Goal: Task Accomplishment & Management: Complete application form

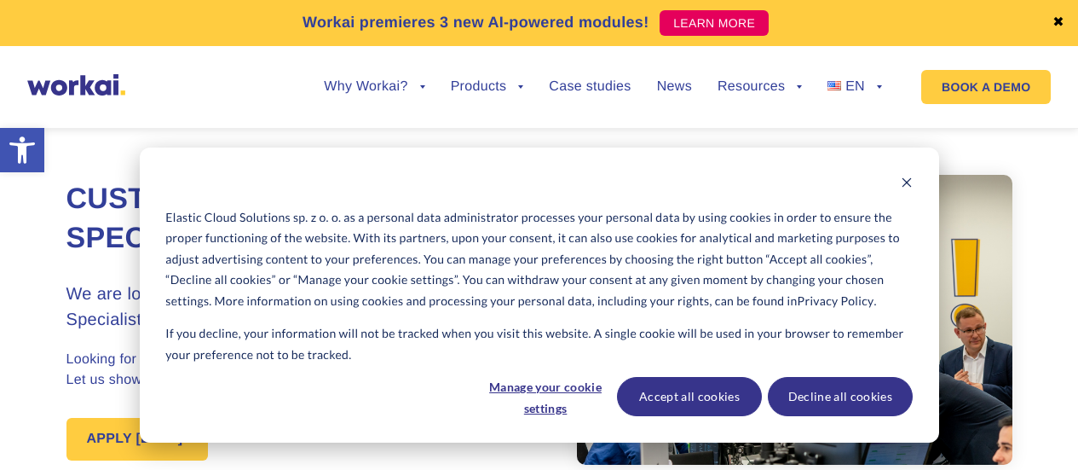
click at [174, 418] on link "APPLY [DATE]!" at bounding box center [137, 439] width 142 height 43
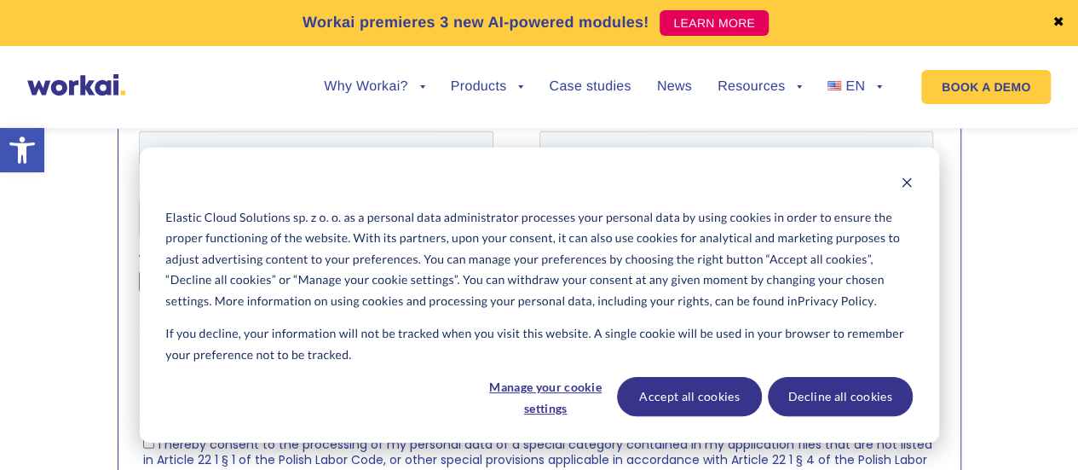
scroll to position [2003, 0]
click at [716, 398] on button "Accept all cookies" at bounding box center [689, 396] width 145 height 39
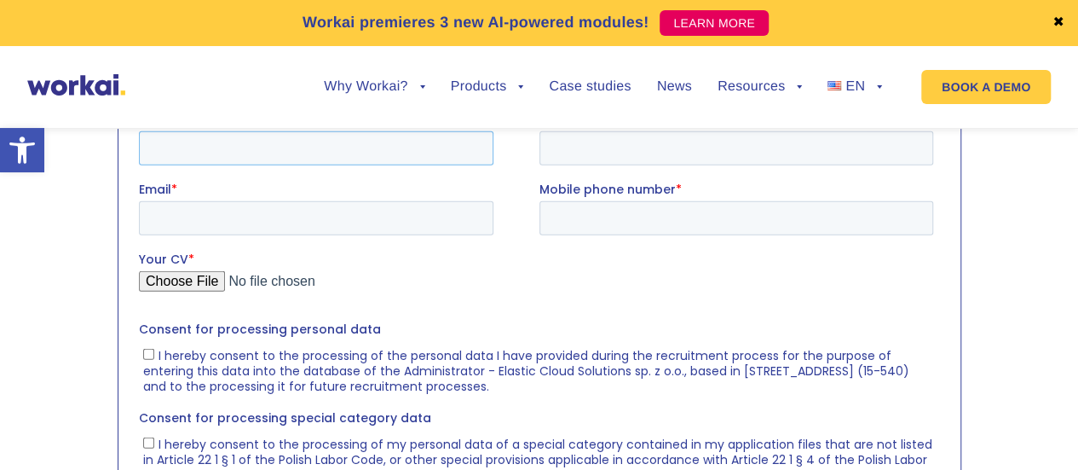
click at [410, 143] on input "First name *" at bounding box center [315, 147] width 355 height 34
type input "[PERSON_NAME]"
type input "Golton"
type input "[EMAIL_ADDRESS][DOMAIN_NAME]"
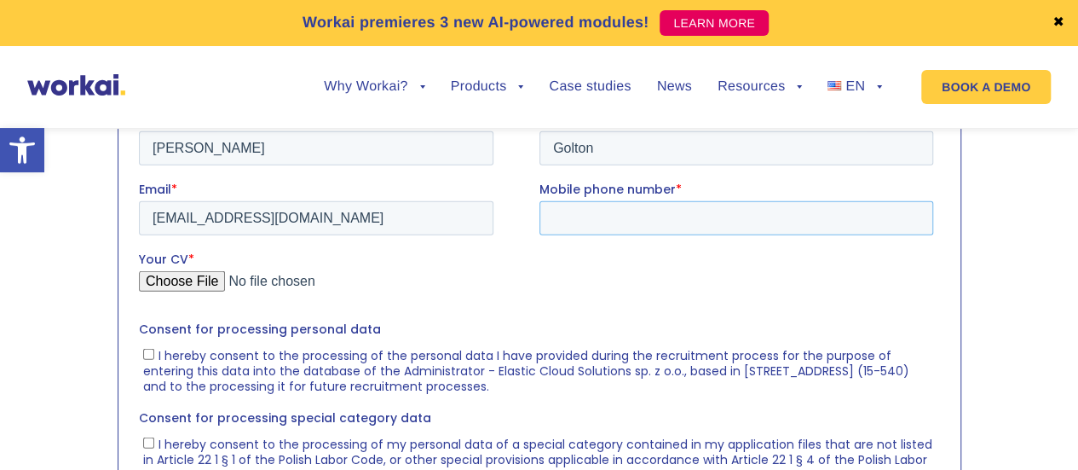
type input "[PHONE_NUMBER]"
click at [216, 280] on input "Your CV *" at bounding box center [535, 287] width 794 height 34
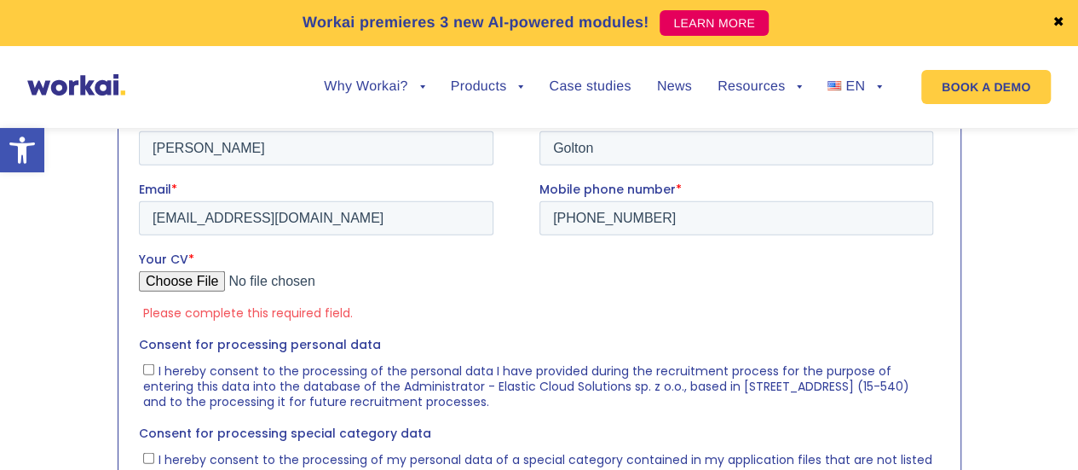
type input "C:\fakepath\[PERSON_NAME] CV 2025 (2).docx"
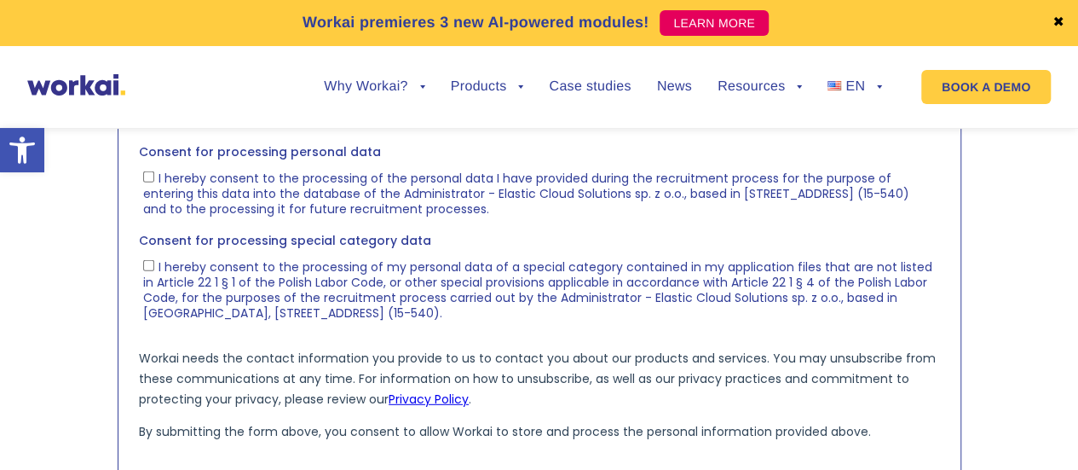
scroll to position [2177, 0]
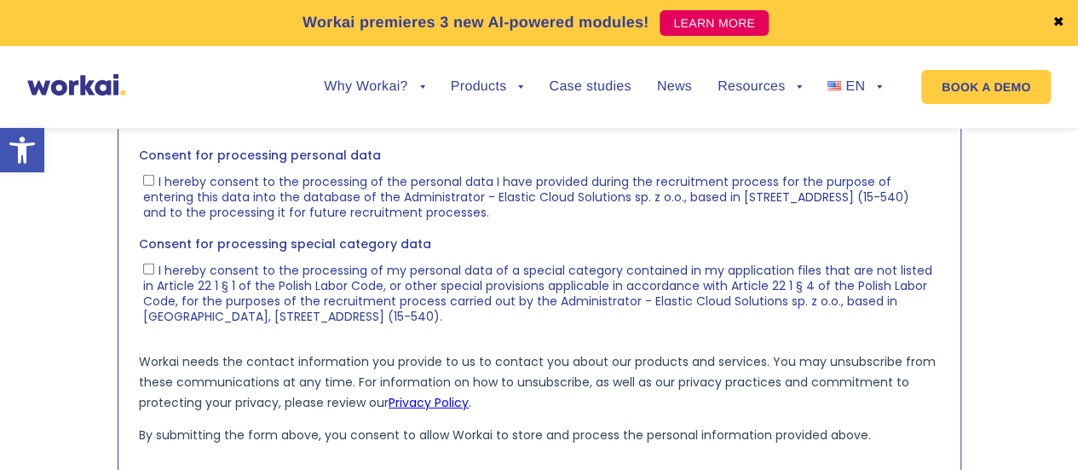
click at [147, 186] on label "I hereby consent to the processing of the personal data I have provided during …" at bounding box center [537, 196] width 790 height 48
click at [147, 186] on input "I hereby consent to the processing of the personal data I have provided during …" at bounding box center [147, 180] width 11 height 11
checkbox input "true"
click at [146, 259] on ul "I hereby consent to the processing of my personal data of a special category co…" at bounding box center [535, 290] width 794 height 68
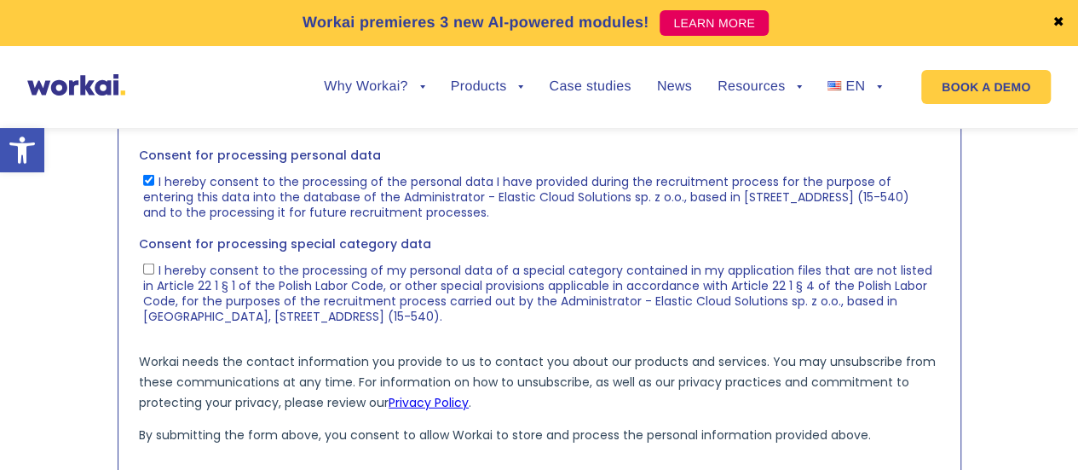
click at [146, 265] on input "I hereby consent to the processing of my personal data of a special category co…" at bounding box center [147, 268] width 11 height 11
checkbox input "true"
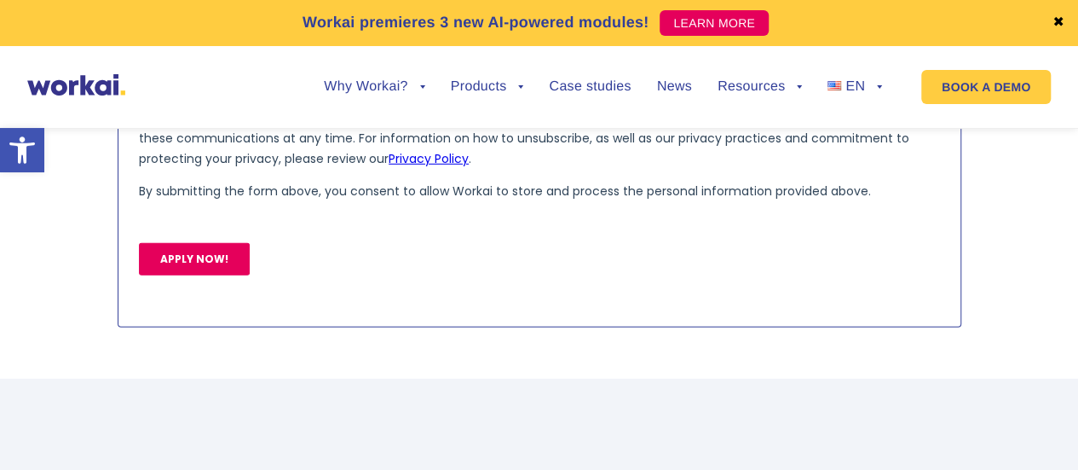
scroll to position [2427, 0]
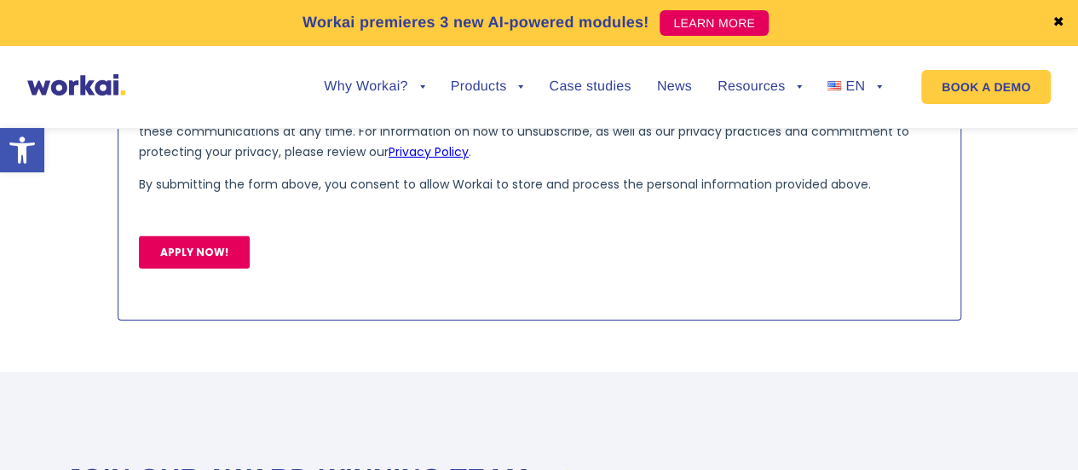
click at [174, 263] on input "APPLY NOW!" at bounding box center [193, 252] width 111 height 32
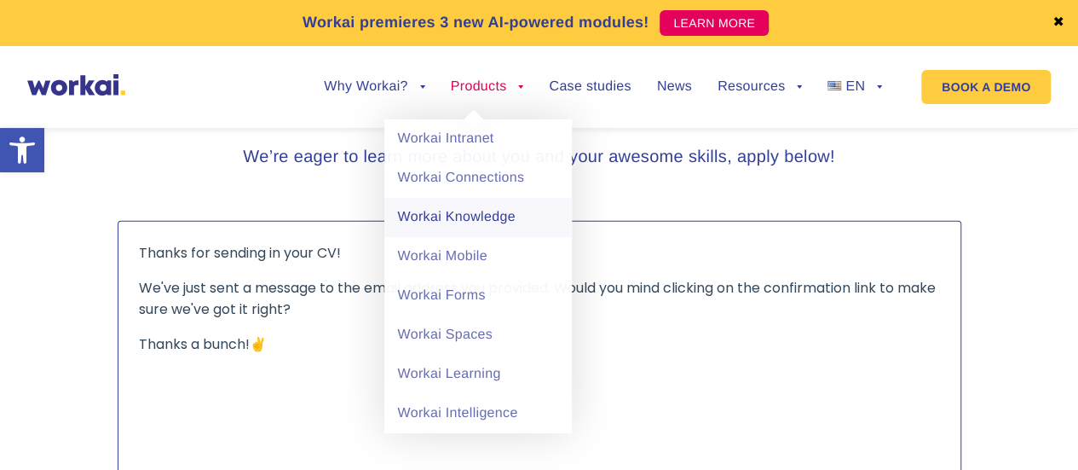
scroll to position [1918, 0]
